Goal: Transaction & Acquisition: Book appointment/travel/reservation

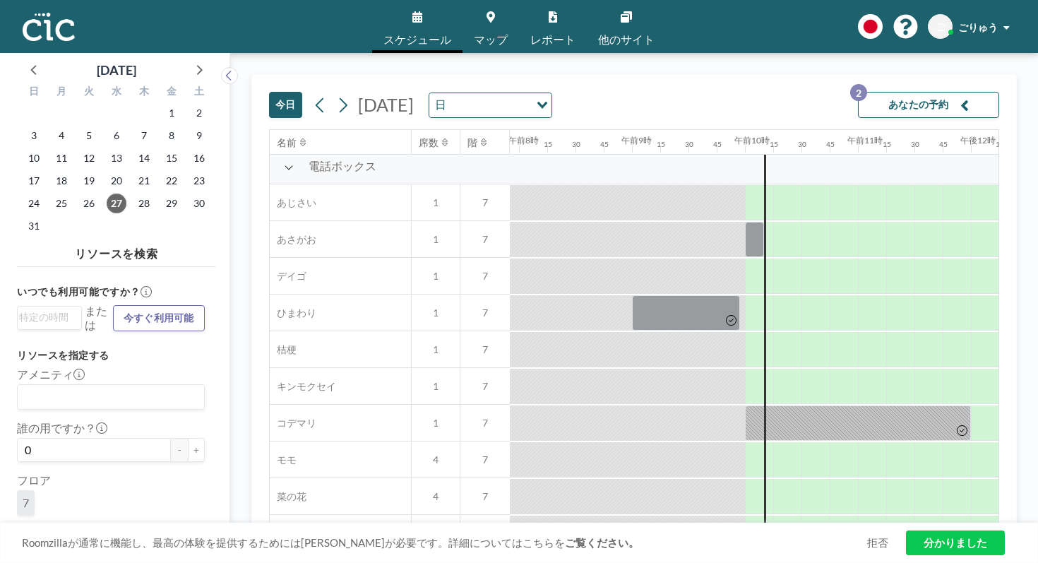
scroll to position [484, 895]
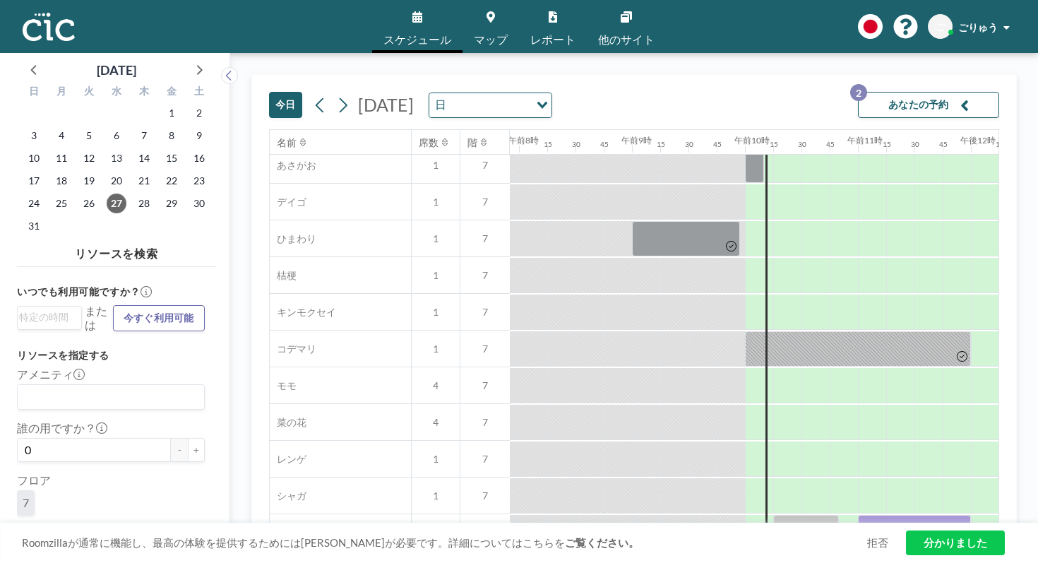
click at [494, 12] on icon at bounding box center [491, 16] width 8 height 11
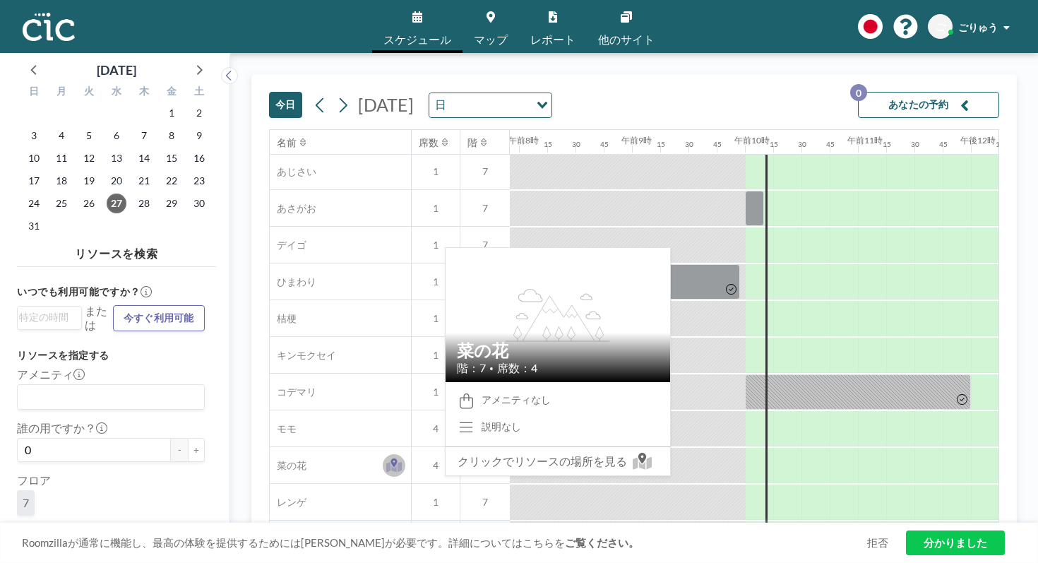
scroll to position [444, 895]
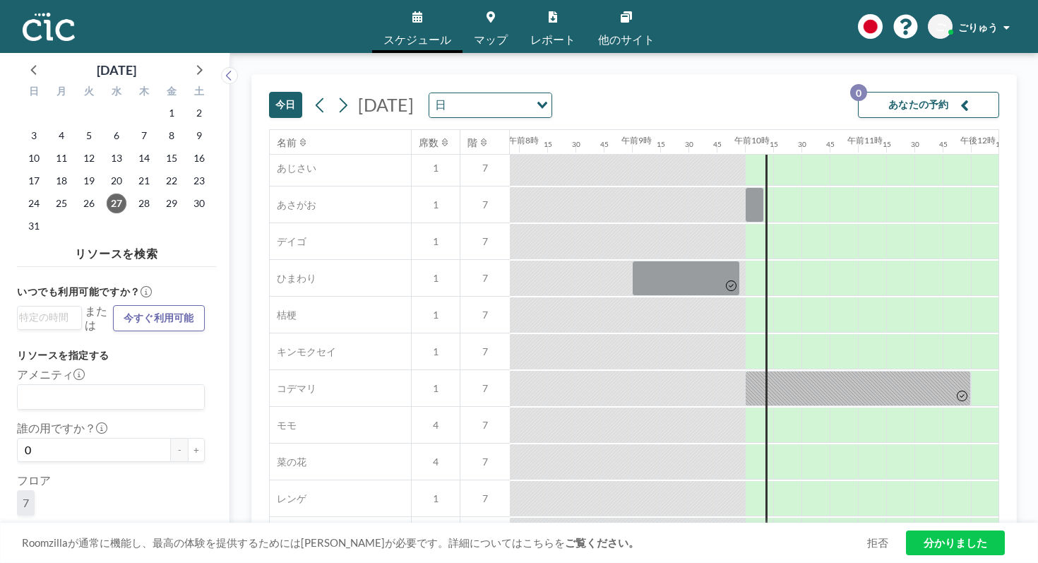
click at [422, 11] on icon at bounding box center [417, 16] width 10 height 11
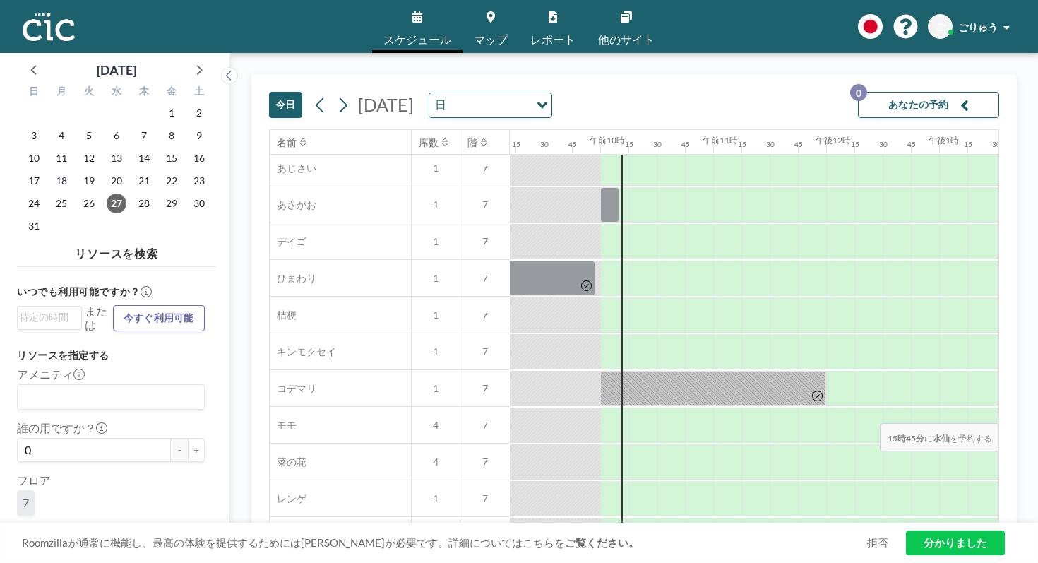
scroll to position [444, 1041]
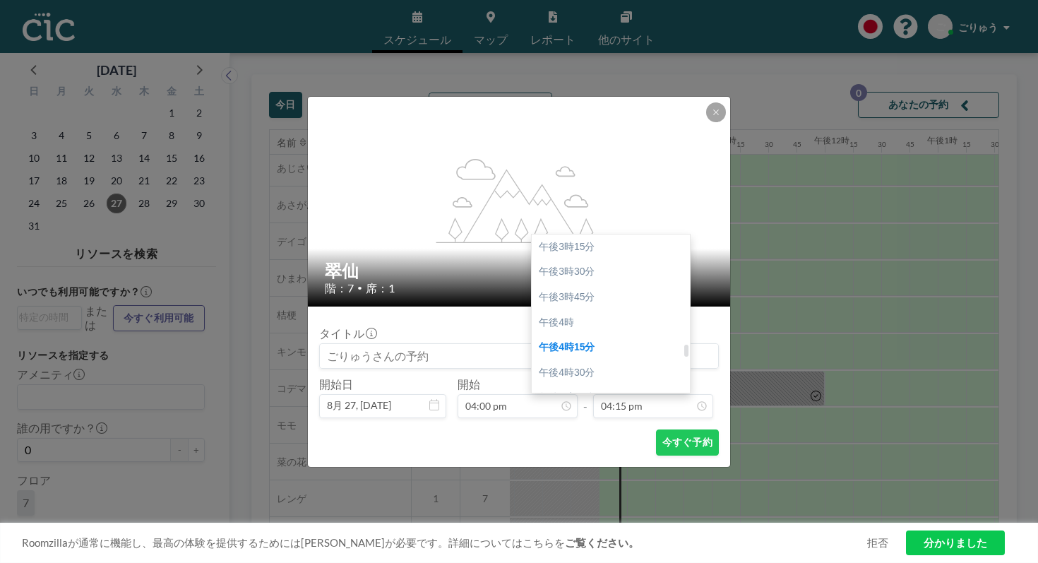
scroll to position [1538, 0]
click at [600, 506] on div "午後6時" at bounding box center [611, 518] width 158 height 25
type input "06:00 pm"
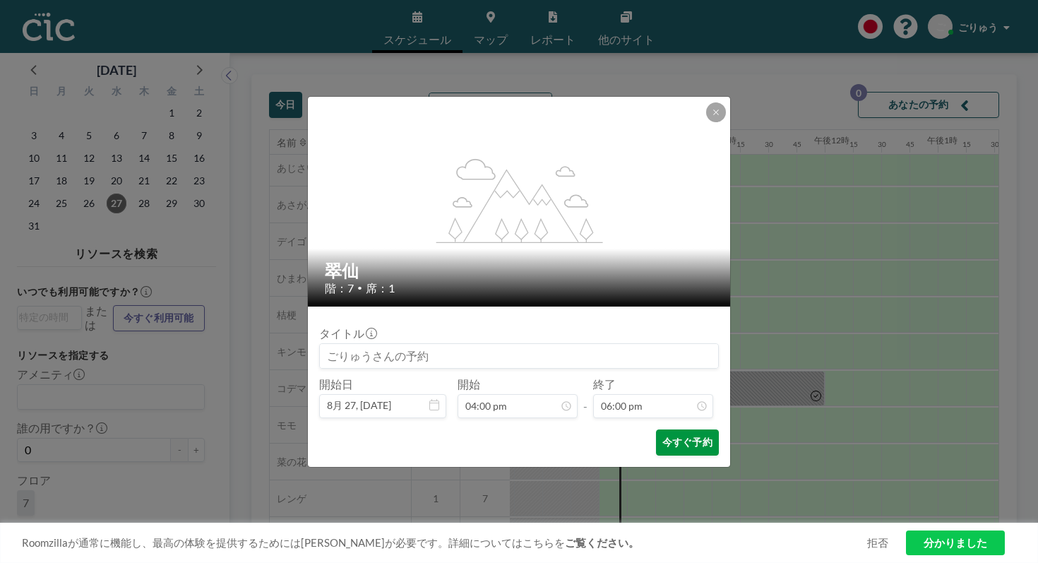
scroll to position [1623, 0]
click at [662, 436] on font "今すぐ予約" at bounding box center [687, 442] width 50 height 12
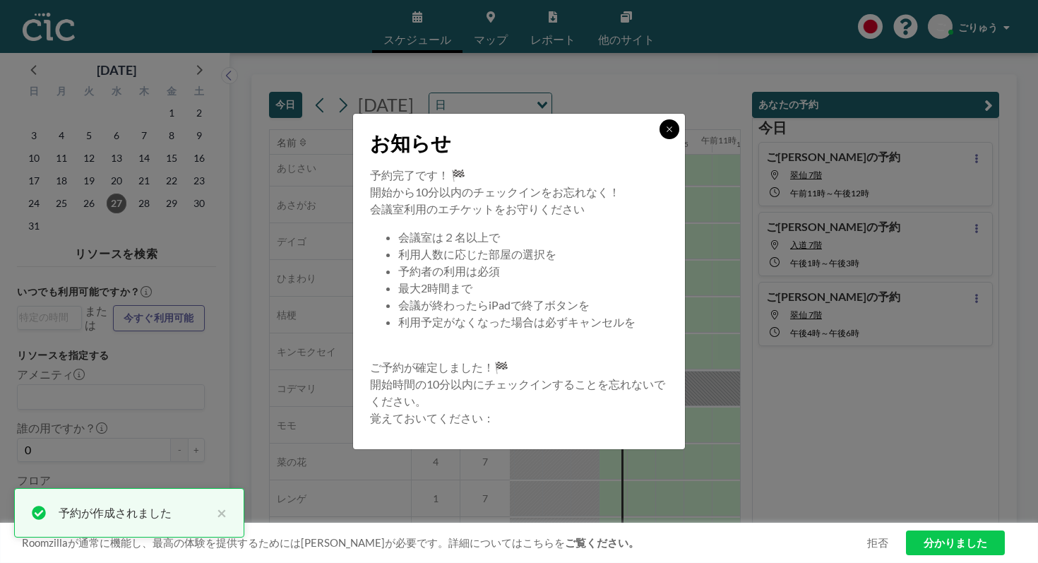
click at [660, 139] on button at bounding box center [670, 129] width 20 height 20
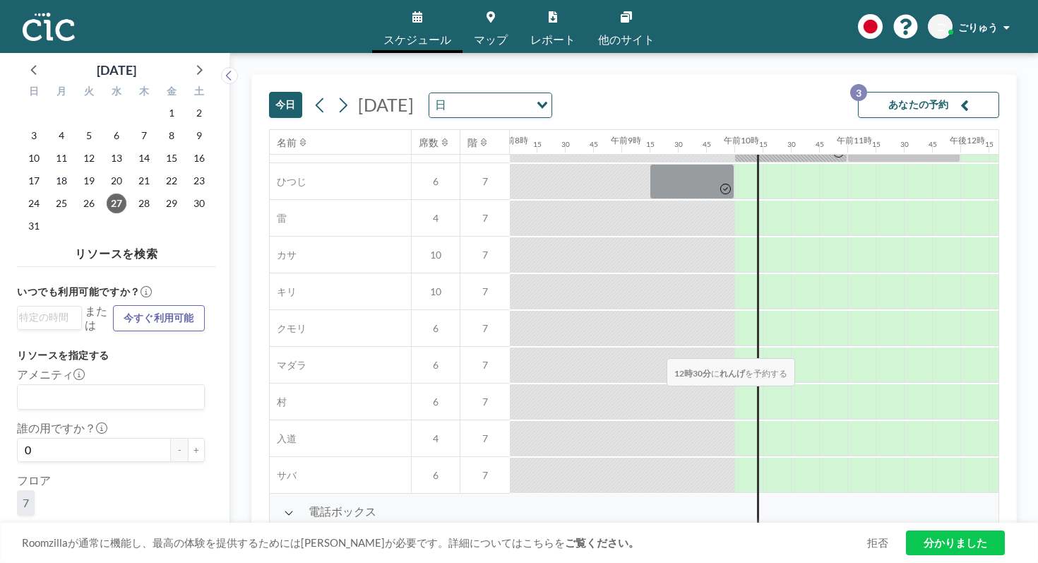
scroll to position [28, 905]
